Goal: Subscribe to service/newsletter

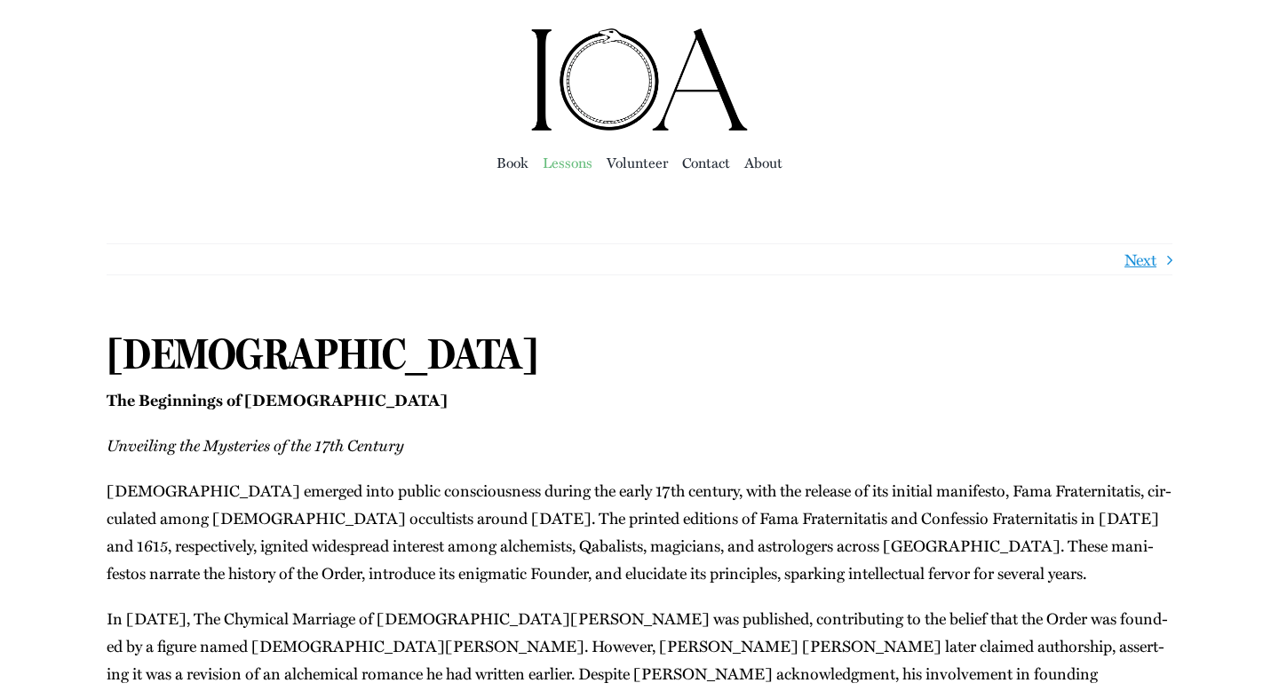
click at [566, 164] on span "Lessons" at bounding box center [568, 162] width 50 height 25
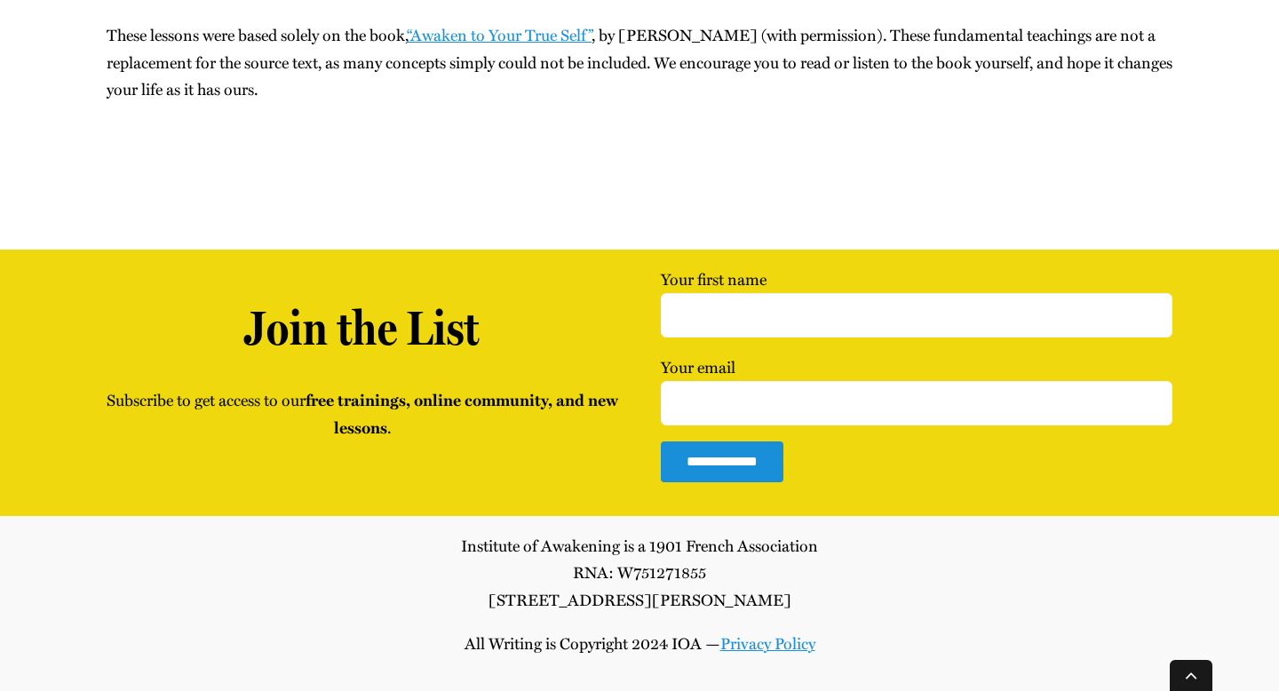
scroll to position [32052, 0]
click at [718, 338] on input "Your first name" at bounding box center [917, 315] width 512 height 44
type input "[PERSON_NAME]"
type input "[EMAIL_ADDRESS][DOMAIN_NAME]"
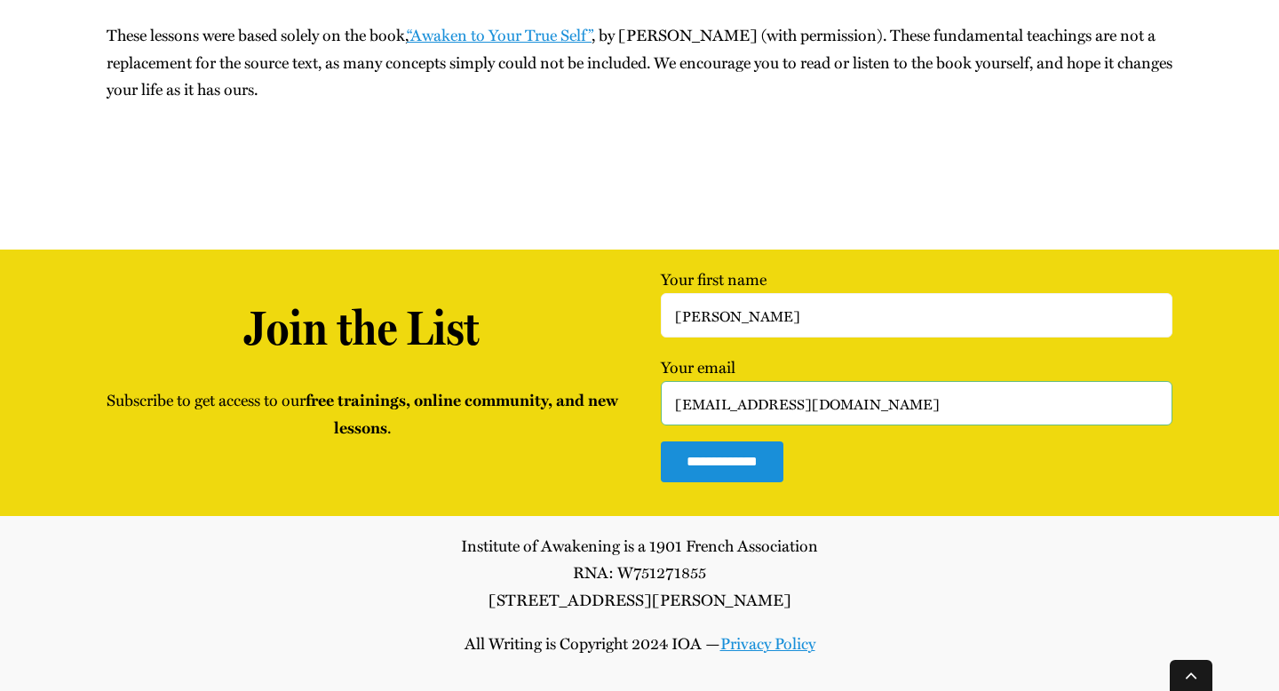
drag, startPoint x: 825, startPoint y: 444, endPoint x: 660, endPoint y: 433, distance: 165.6
click at [661, 426] on input "[EMAIL_ADDRESS][DOMAIN_NAME]" at bounding box center [917, 403] width 512 height 44
type input "[EMAIL_ADDRESS][DOMAIN_NAME]"
click at [738, 482] on input "**********" at bounding box center [722, 462] width 123 height 40
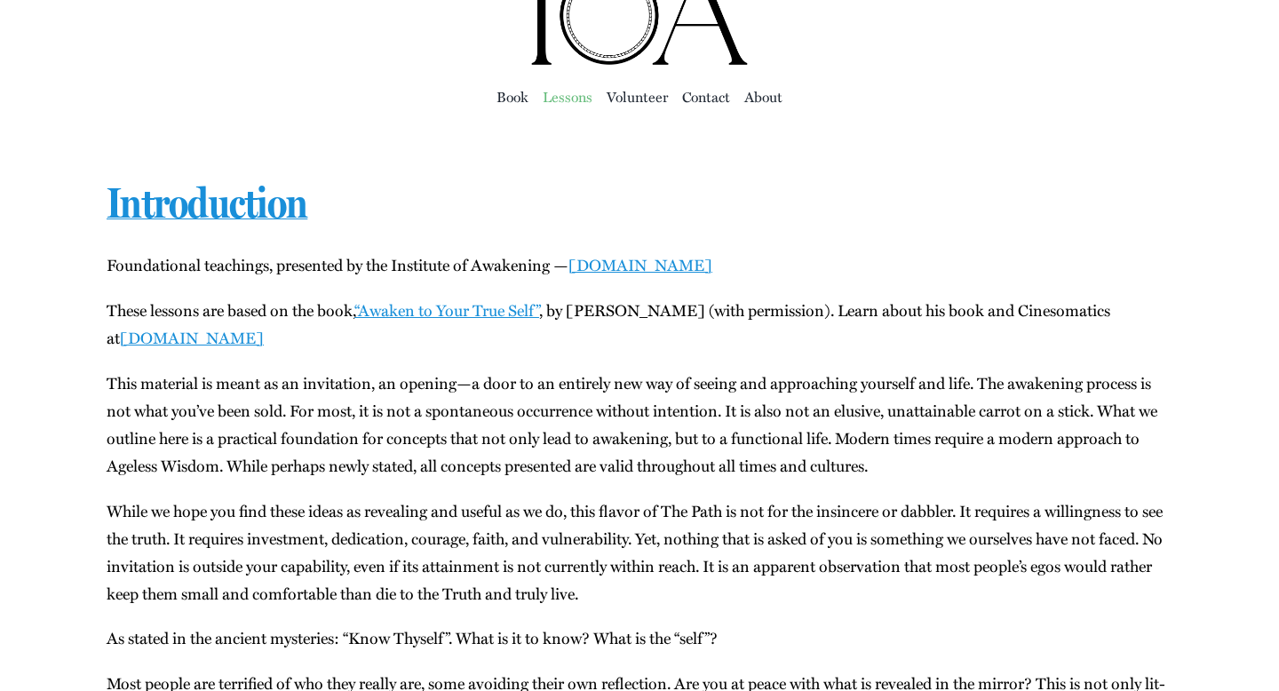
scroll to position [88, 0]
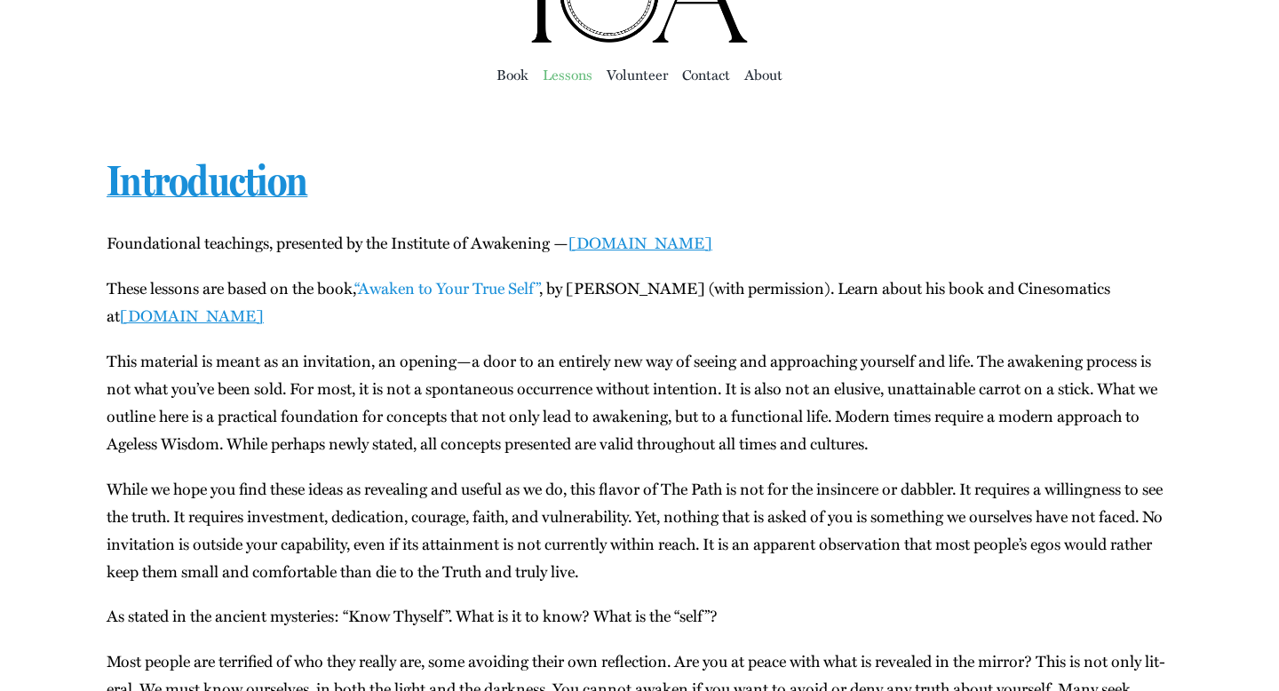
click at [480, 292] on link "“Awak­en to Your True Self”" at bounding box center [446, 287] width 185 height 23
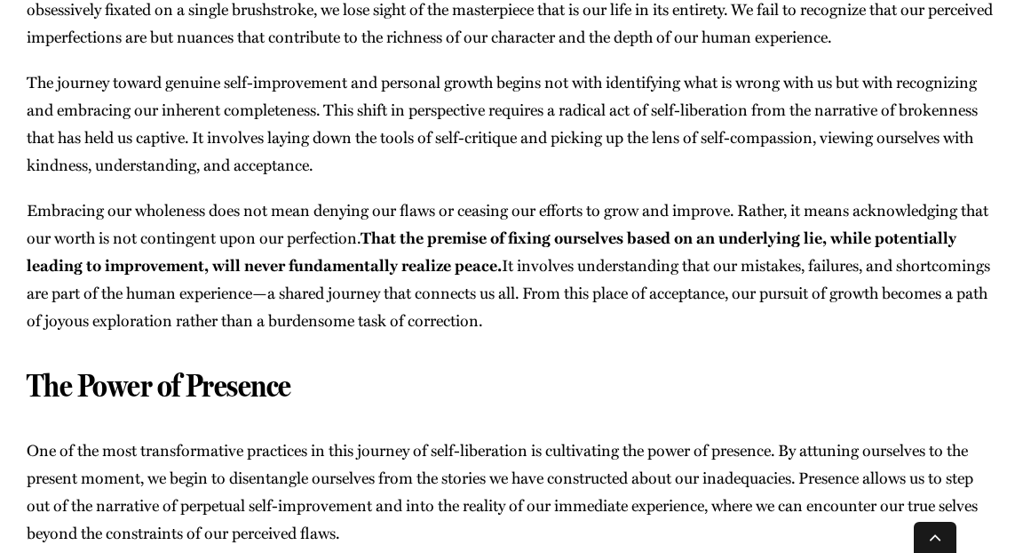
scroll to position [5565, 0]
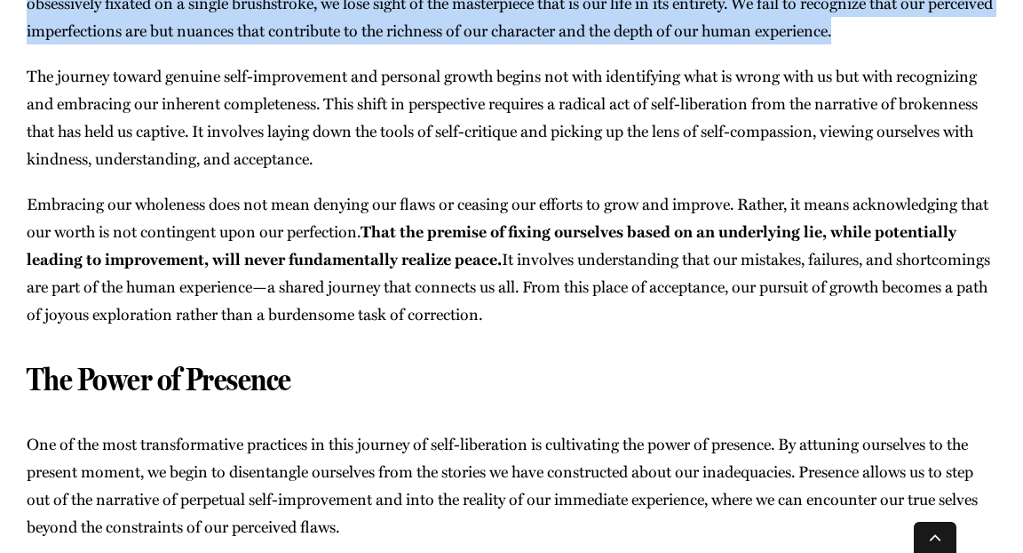
drag, startPoint x: 27, startPoint y: 29, endPoint x: 947, endPoint y: 91, distance: 922.4
click at [947, 45] on p "How­ev­er, this inces­sant focus on what is lack­ing or “bro­ken” with­in us ob…" at bounding box center [512, 4] width 970 height 83
copy p "How­ev­er, this inces­sant focus on what is lack­ing or “bro­ken” with­in us ob…"
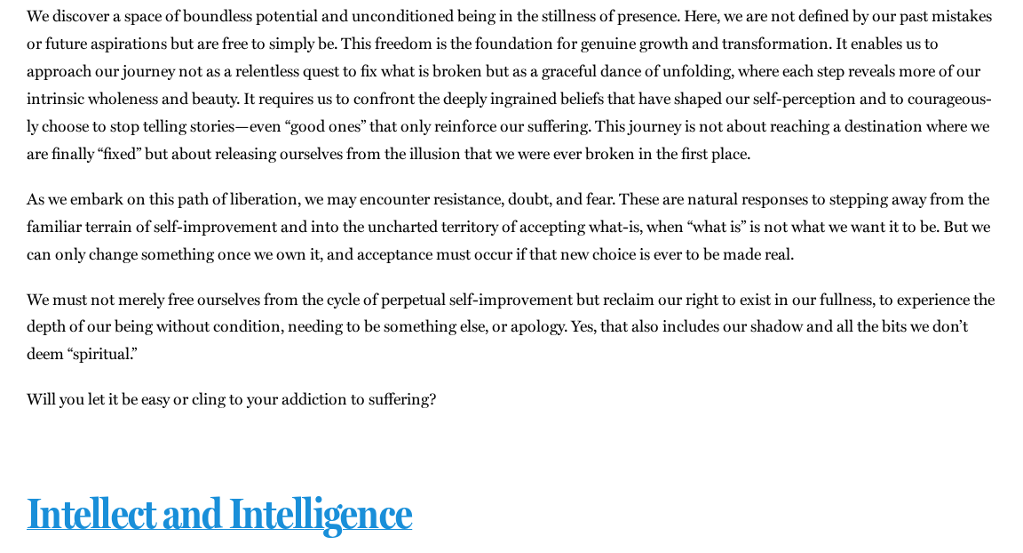
scroll to position [6144, 0]
